Goal: Navigation & Orientation: Find specific page/section

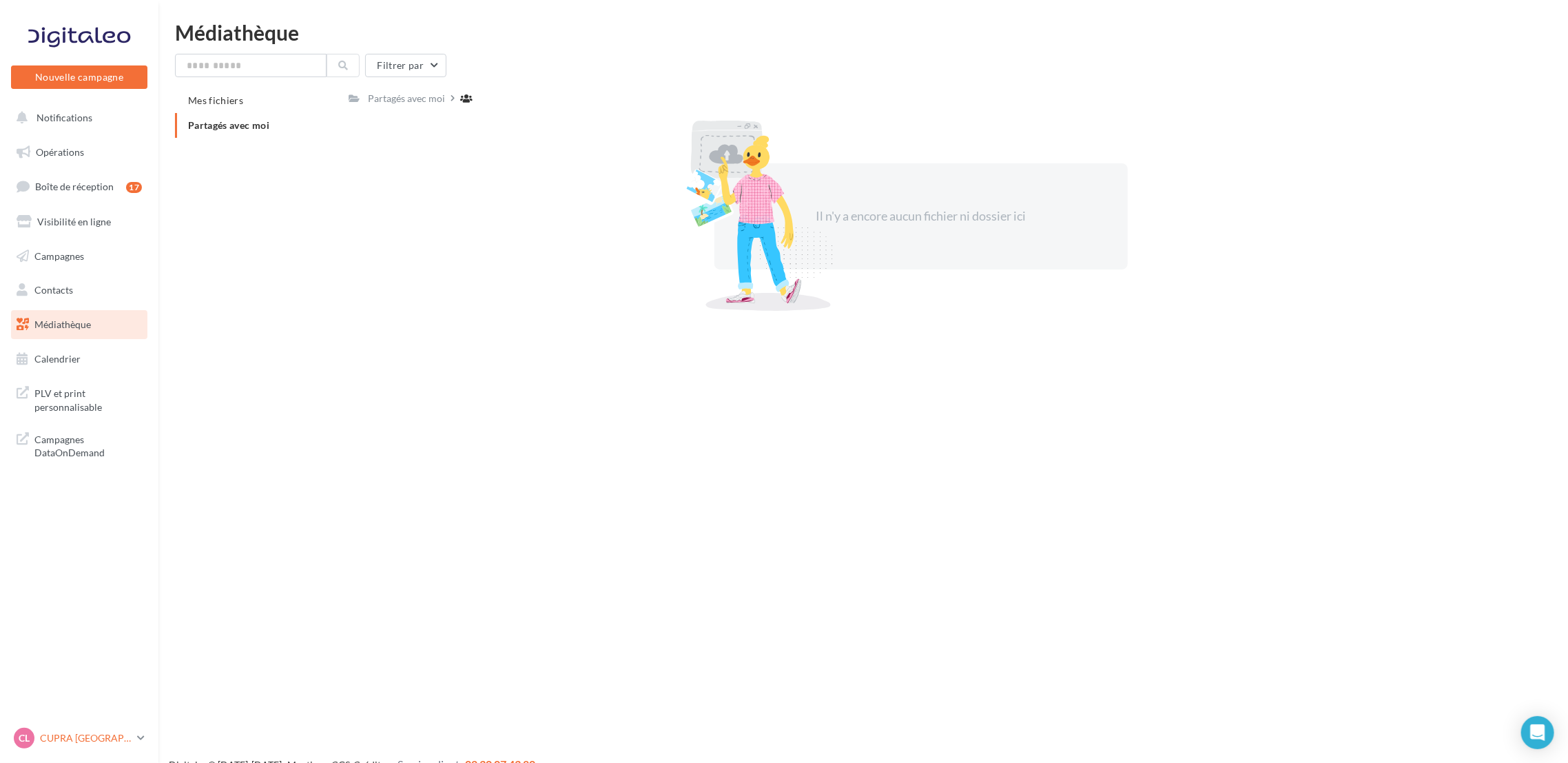
click at [133, 739] on link "CL CUPRA LE HAVRE cupra_lehavre" at bounding box center [79, 738] width 136 height 26
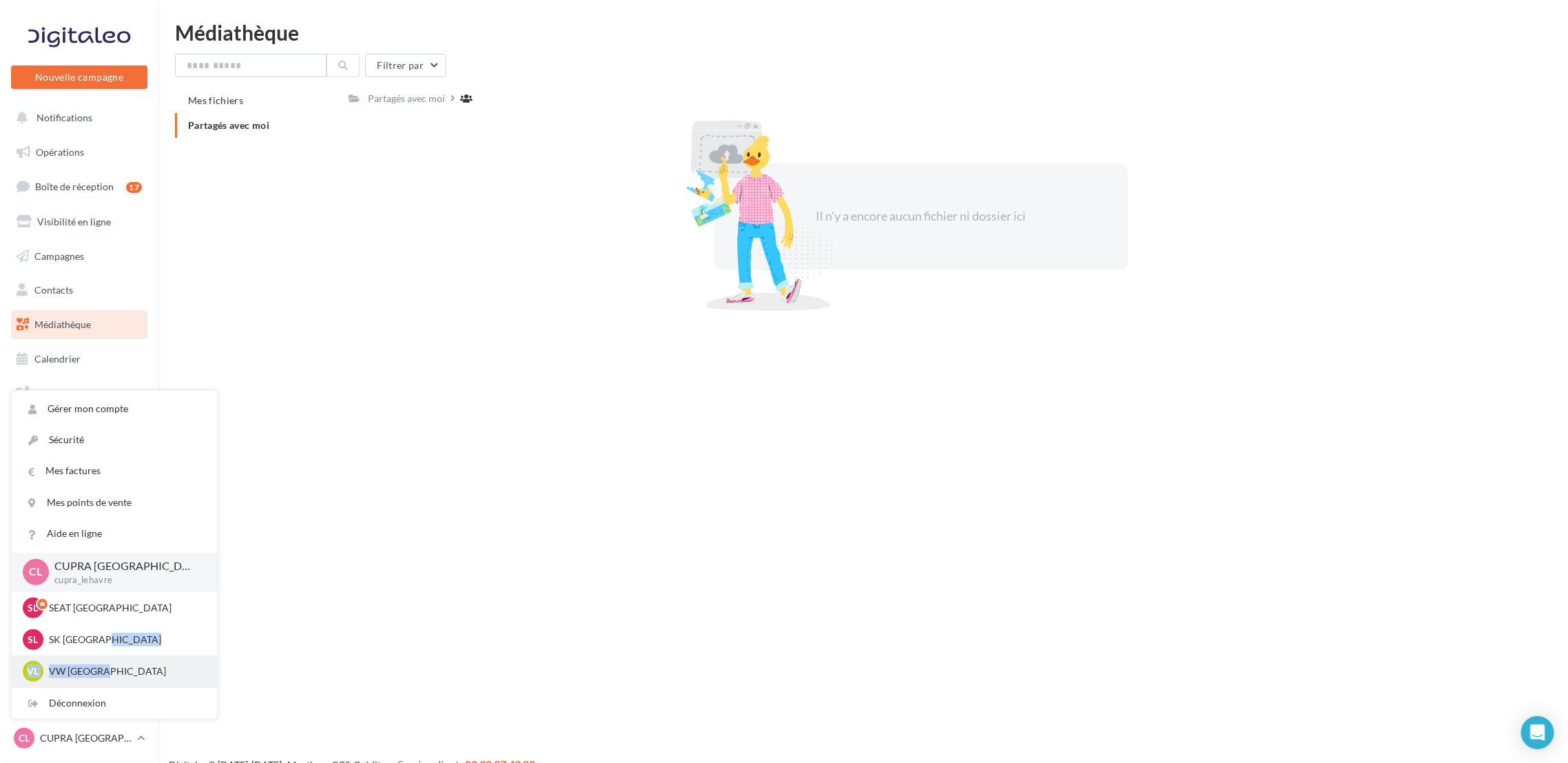
drag, startPoint x: 113, startPoint y: 632, endPoint x: 105, endPoint y: 661, distance: 30.1
click at [105, 661] on div "CL CUPRA LE HAVRE cupra_lehavre SL SEAT LE HAVRE SEAT-[GEOGRAPHIC_DATA] [GEOGRA…" at bounding box center [114, 620] width 205 height 135
click at [105, 661] on div "VL VW LE HAVRE vw-leh-tou" at bounding box center [114, 671] width 183 height 20
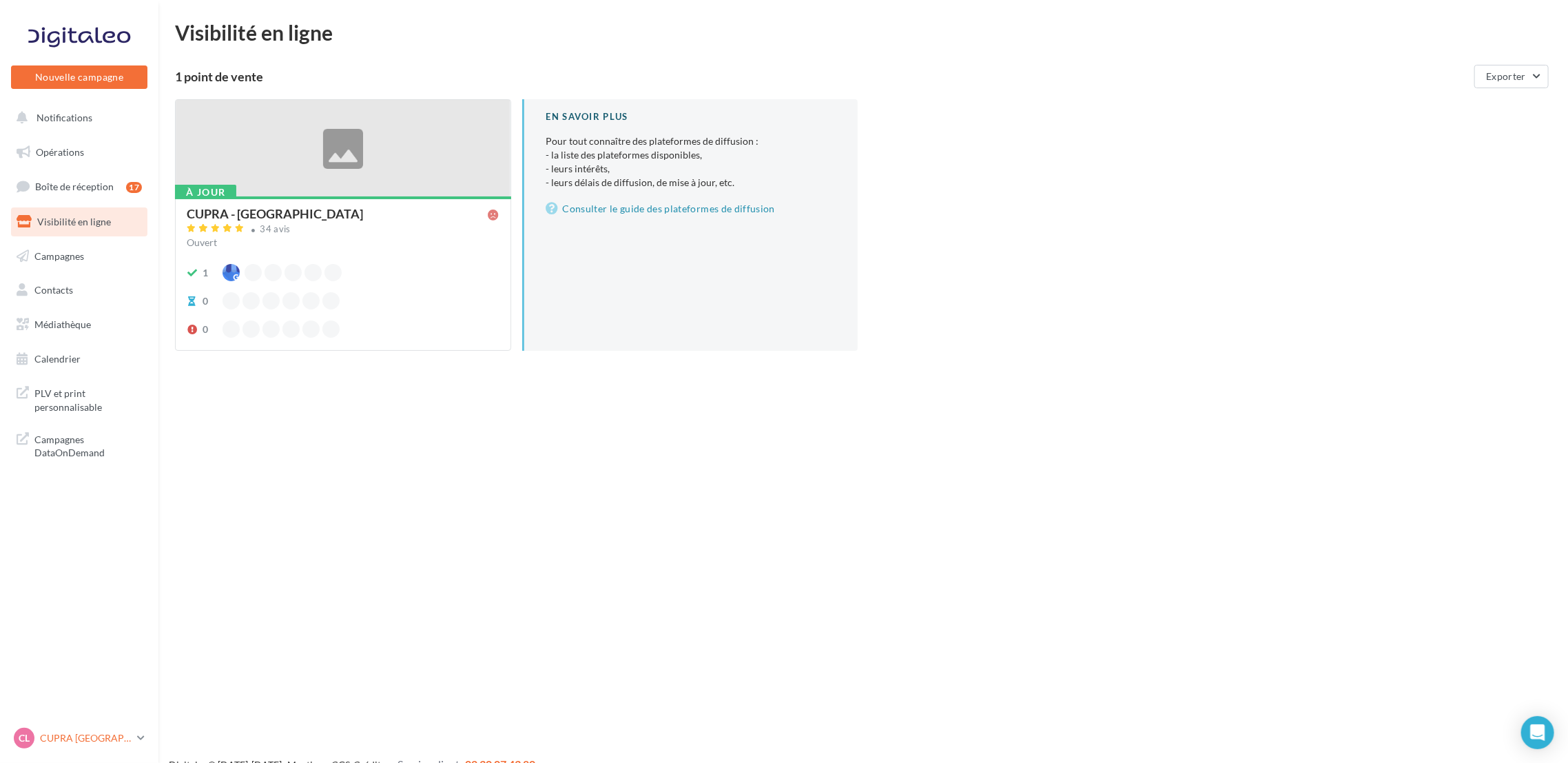
click at [130, 739] on p "CUPRA [GEOGRAPHIC_DATA]" at bounding box center [86, 739] width 91 height 14
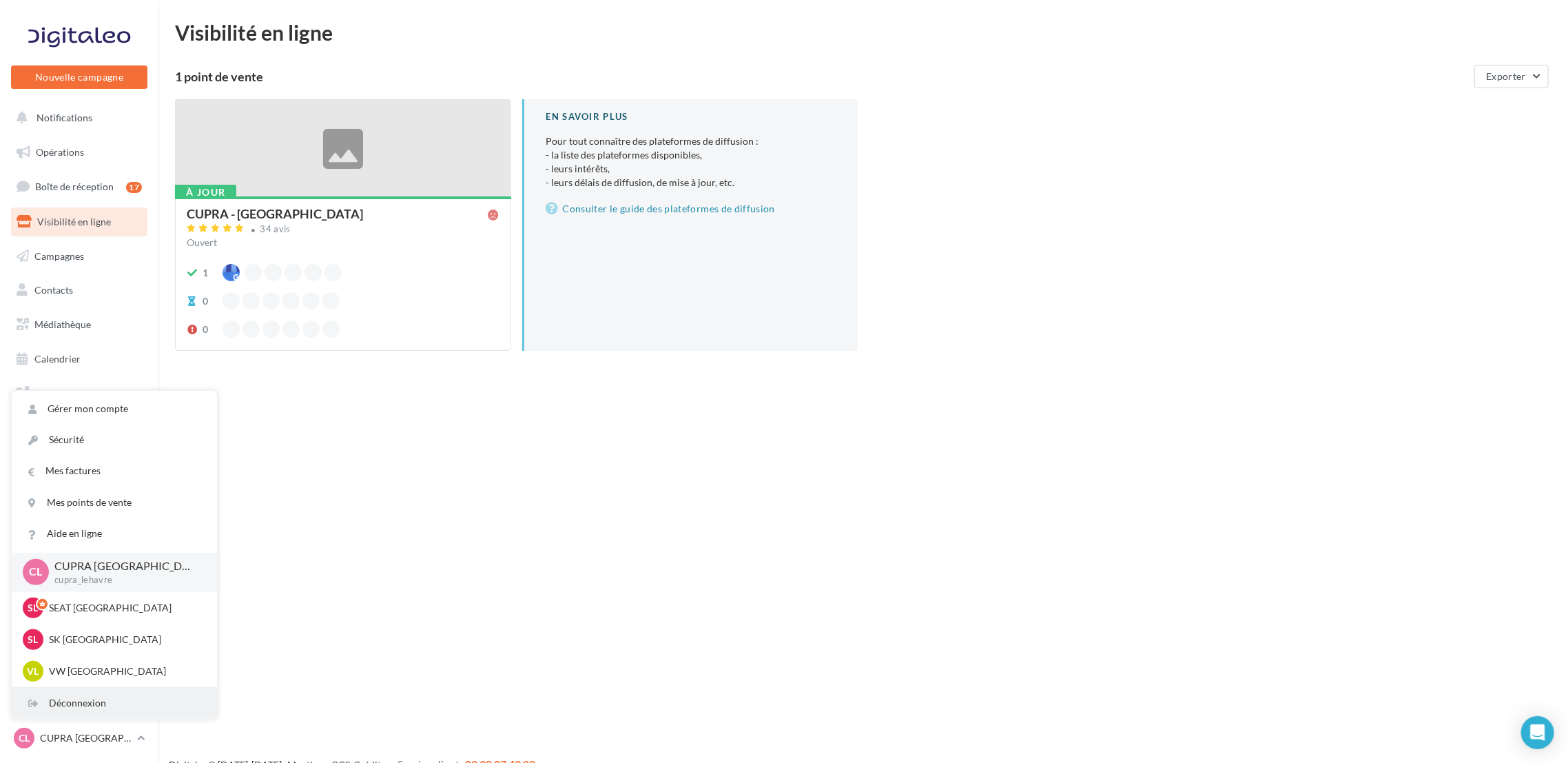
click at [147, 692] on div "Déconnexion" at bounding box center [114, 703] width 205 height 31
